Goal: Information Seeking & Learning: Learn about a topic

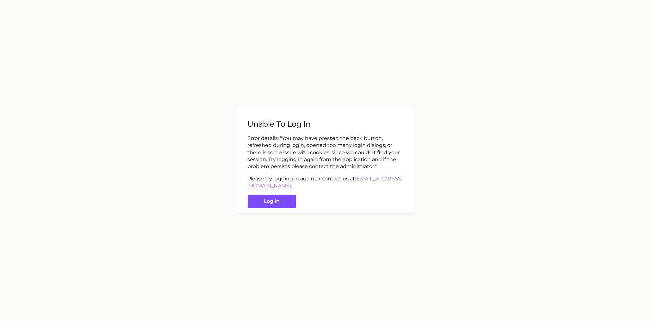
click at [274, 204] on button "Log in" at bounding box center [272, 202] width 48 height 14
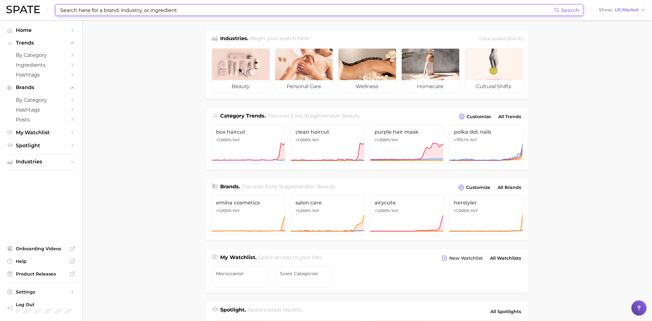
click at [99, 11] on input at bounding box center [306, 10] width 494 height 11
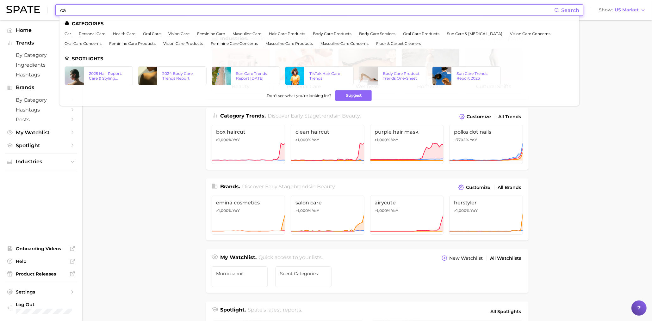
type input "c"
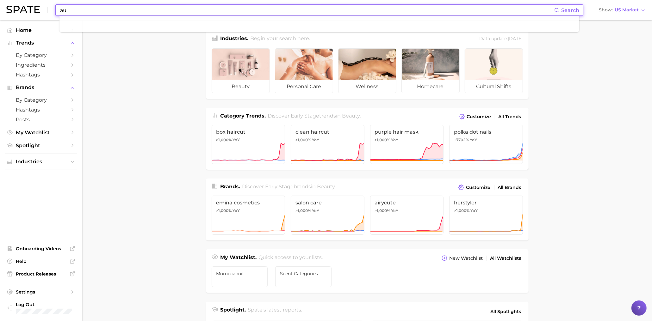
type input "a"
type input "car scents"
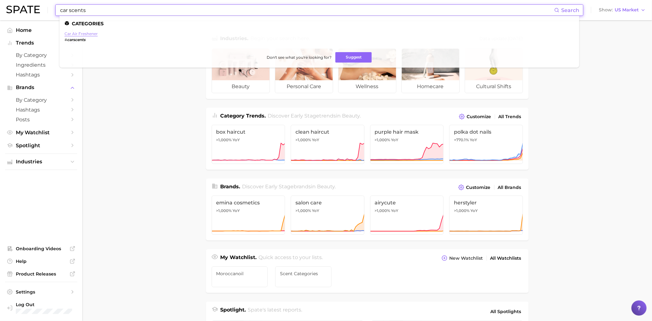
click at [85, 34] on link "car air freshener" at bounding box center [80, 33] width 33 height 5
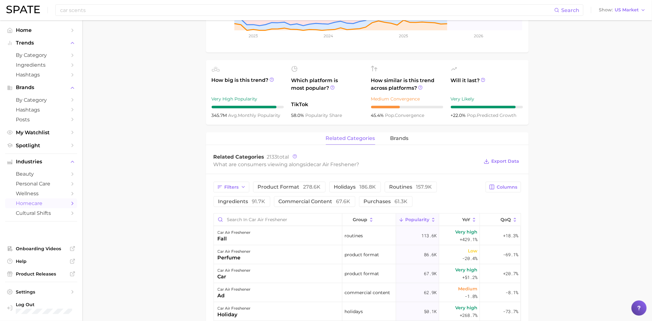
scroll to position [183, 0]
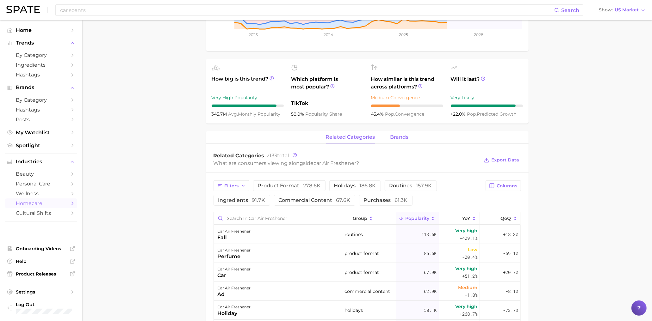
click at [401, 137] on span "brands" at bounding box center [399, 137] width 18 height 6
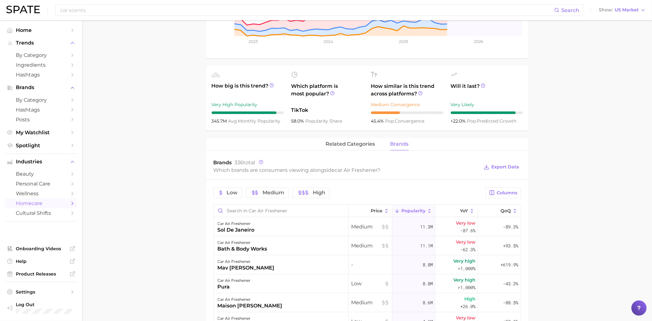
scroll to position [0, 0]
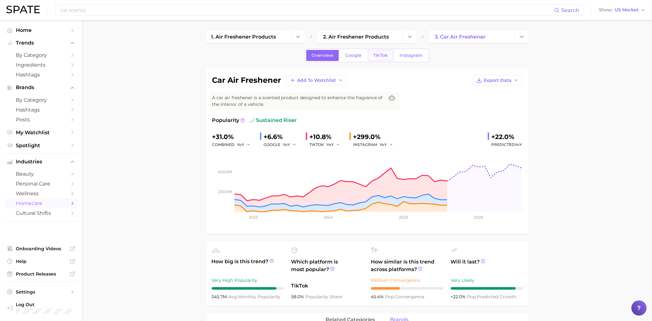
click at [379, 56] on span "TikTok" at bounding box center [380, 55] width 15 height 5
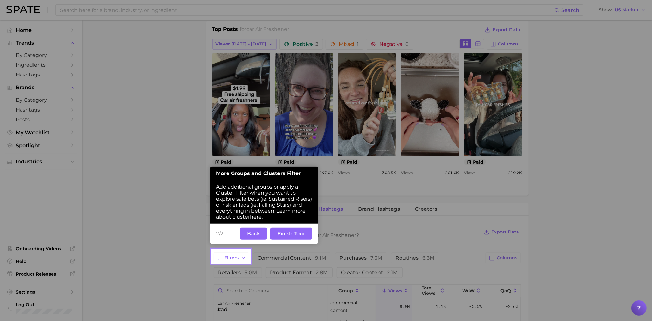
scroll to position [319, 0]
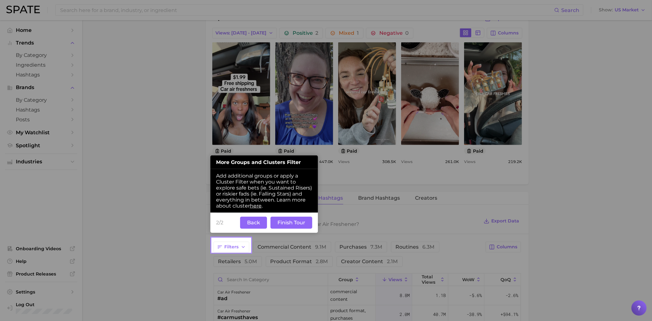
click at [300, 222] on button "Finish Tour" at bounding box center [291, 223] width 42 height 12
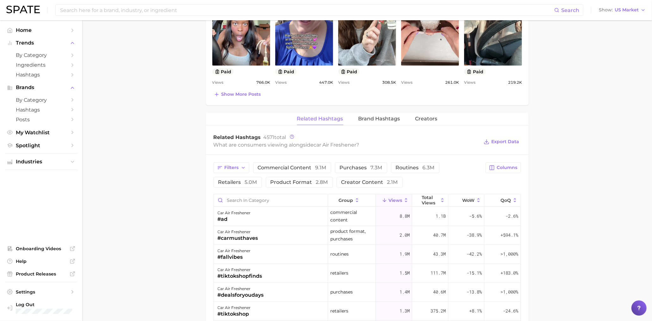
scroll to position [399, 0]
click at [387, 116] on span "Brand Hashtags" at bounding box center [379, 119] width 42 height 6
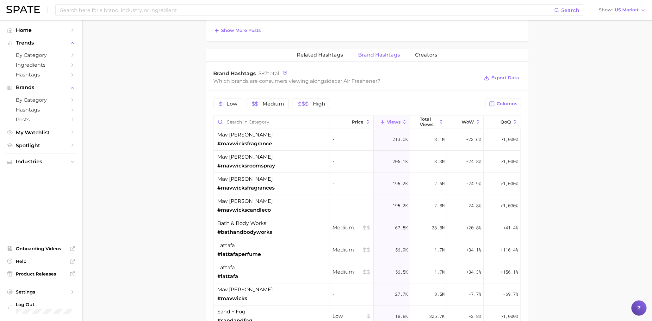
scroll to position [466, 0]
